Goal: Task Accomplishment & Management: Manage account settings

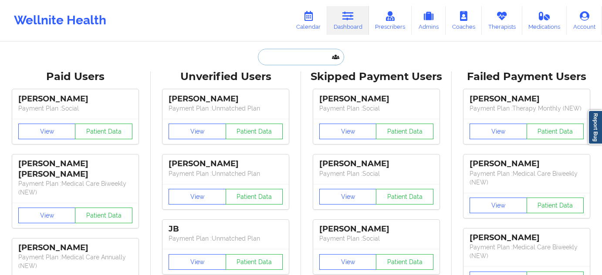
click at [298, 57] on input "text" at bounding box center [301, 57] width 86 height 17
paste input "[EMAIL_ADDRESS][DOMAIN_NAME]"
type input "[EMAIL_ADDRESS][DOMAIN_NAME]"
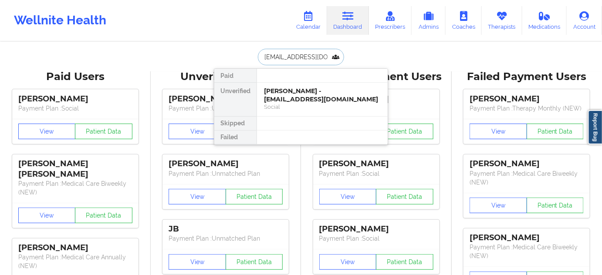
scroll to position [0, 26]
drag, startPoint x: 303, startPoint y: 96, endPoint x: 293, endPoint y: 93, distance: 9.5
click at [293, 93] on div "[PERSON_NAME] - [EMAIL_ADDRESS][DOMAIN_NAME]" at bounding box center [322, 95] width 117 height 16
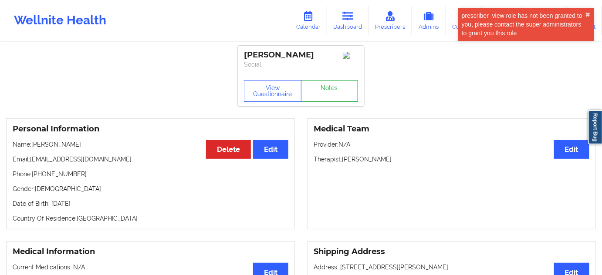
click at [314, 102] on link "Notes" at bounding box center [329, 91] width 57 height 22
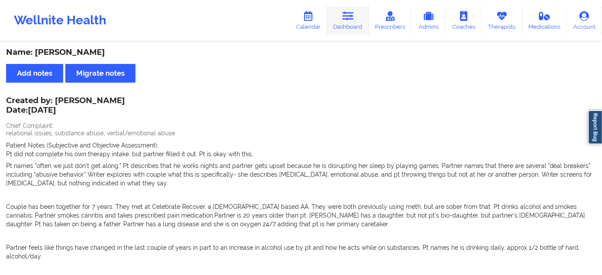
click at [346, 22] on link "Dashboard" at bounding box center [348, 20] width 42 height 29
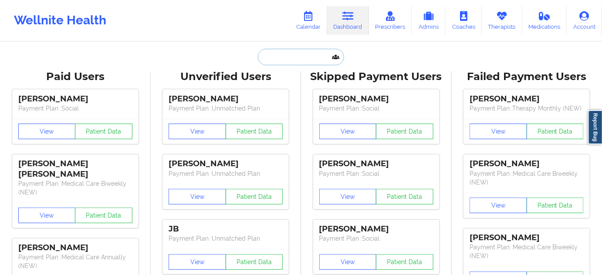
click at [295, 57] on input "text" at bounding box center [301, 57] width 86 height 17
type input "s"
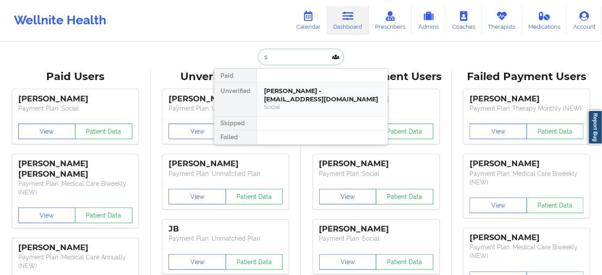
click at [298, 88] on div "[PERSON_NAME] - [EMAIL_ADDRESS][DOMAIN_NAME]" at bounding box center [322, 95] width 117 height 16
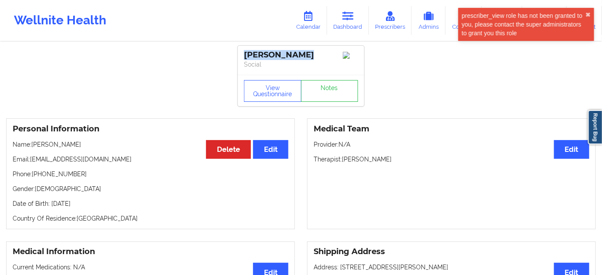
drag, startPoint x: 298, startPoint y: 55, endPoint x: 246, endPoint y: 52, distance: 52.8
click at [246, 52] on div "[PERSON_NAME]" at bounding box center [301, 55] width 114 height 10
copy div "[PERSON_NAME]"
click at [368, 161] on p "Therapist: [PERSON_NAME]" at bounding box center [452, 159] width 276 height 9
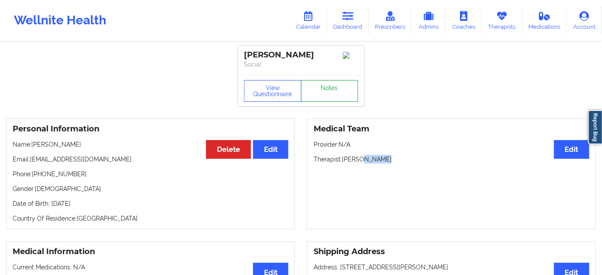
click at [338, 94] on link "Notes" at bounding box center [329, 91] width 57 height 22
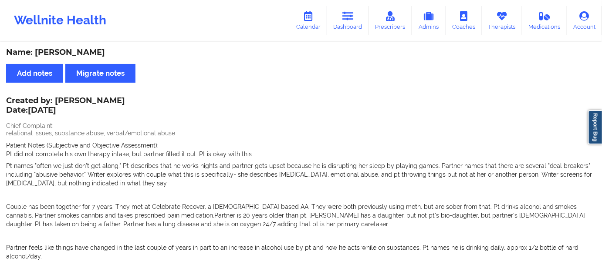
scroll to position [185, 0]
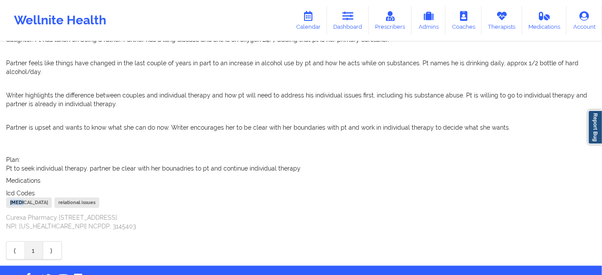
drag, startPoint x: 23, startPoint y: 203, endPoint x: 6, endPoint y: 201, distance: 17.1
click at [6, 201] on div "[MEDICAL_DATA]" at bounding box center [29, 203] width 46 height 10
copy div "F1010"
click at [345, 14] on icon at bounding box center [347, 16] width 11 height 10
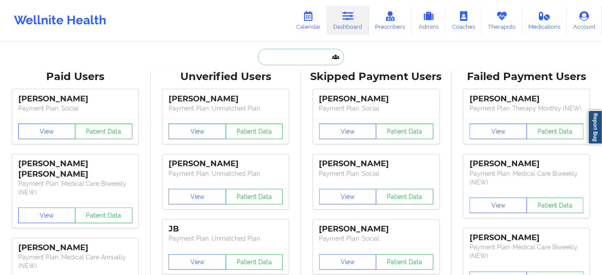
click at [291, 55] on input "text" at bounding box center [301, 57] width 86 height 17
type input "s"
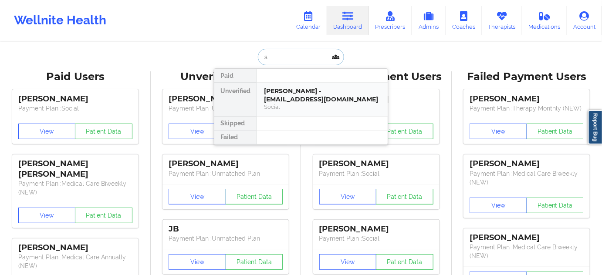
click at [284, 88] on div "[PERSON_NAME] - [EMAIL_ADDRESS][DOMAIN_NAME]" at bounding box center [322, 95] width 117 height 16
